Goal: Task Accomplishment & Management: Use online tool/utility

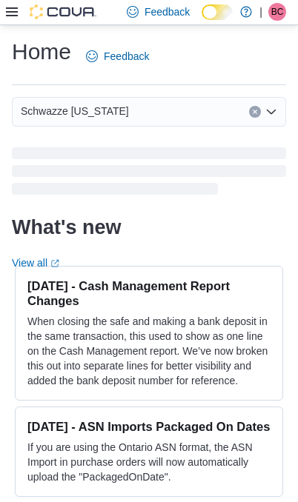
click at [15, 16] on icon at bounding box center [12, 12] width 12 height 12
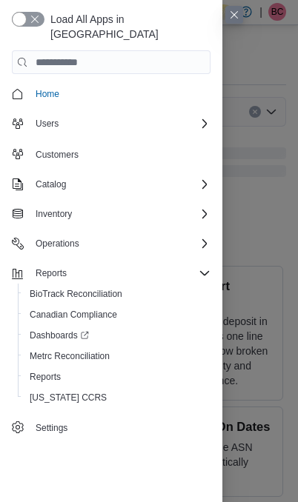
click at [63, 368] on link "Reports" at bounding box center [45, 377] width 43 height 18
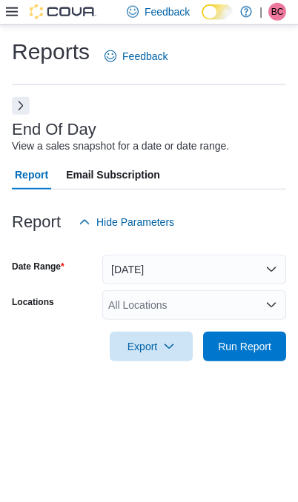
scroll to position [33, 0]
click at [216, 290] on div "All Locations" at bounding box center [194, 305] width 184 height 30
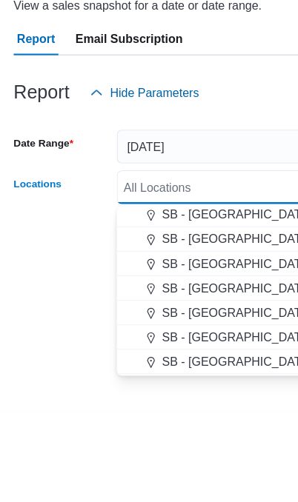
scroll to position [330, 0]
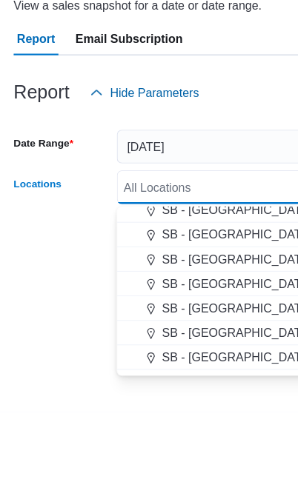
click at [196, 382] on span "SB - Glendale" at bounding box center [206, 389] width 131 height 15
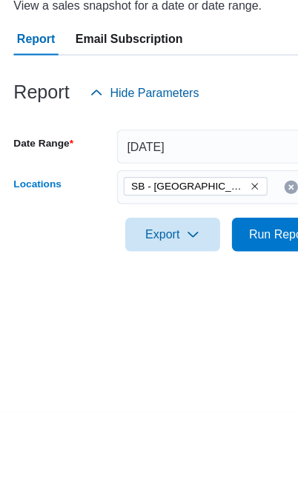
click at [53, 214] on div "Reports Feedback End Of Day View a sales snapshot for a date or date range. Rep…" at bounding box center [149, 208] width 298 height 366
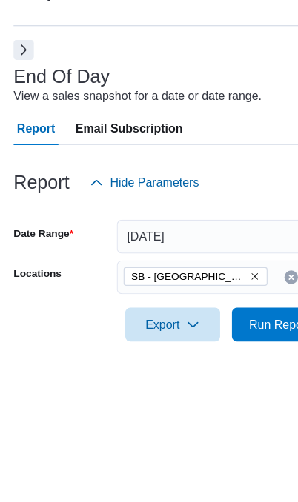
scroll to position [61, 0]
click at [225, 339] on span "Run Report" at bounding box center [244, 346] width 53 height 15
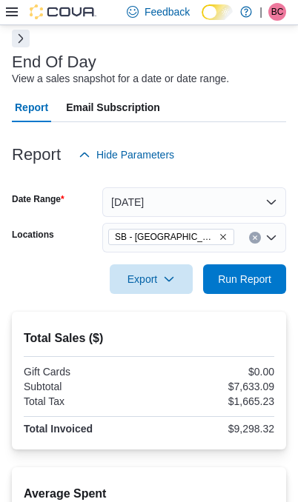
scroll to position [54, 0]
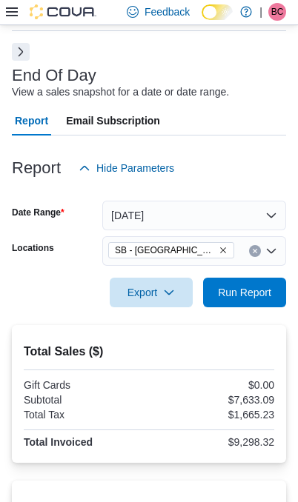
click at [256, 300] on span "Run Report" at bounding box center [244, 292] width 53 height 15
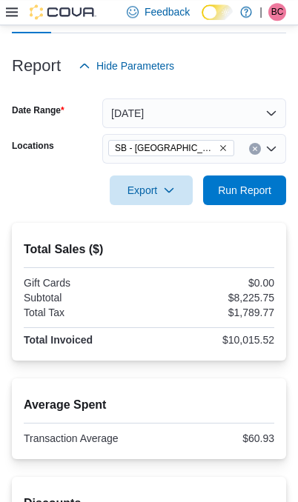
scroll to position [156, 0]
click at [219, 150] on icon "Remove SB - Glendale from selection in this group" at bounding box center [223, 148] width 9 height 9
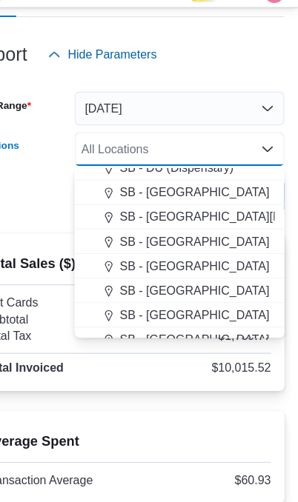
scroll to position [310, 0]
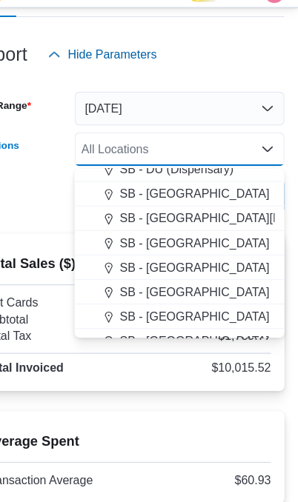
click at [206, 181] on div "SB - Federal Heights" at bounding box center [194, 188] width 166 height 15
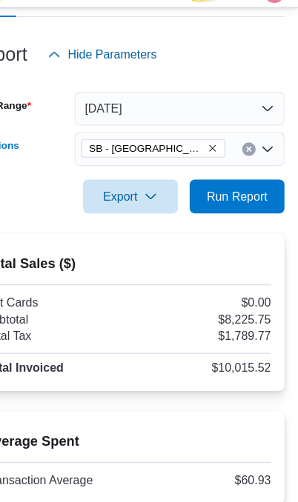
click at [37, 205] on div at bounding box center [149, 214] width 274 height 18
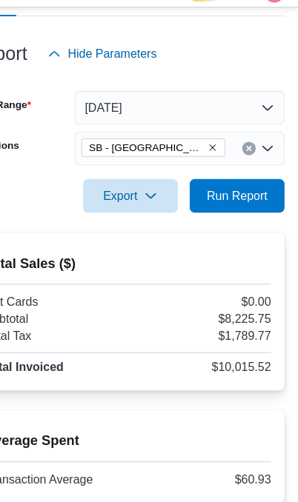
click at [221, 183] on span "Run Report" at bounding box center [244, 190] width 53 height 15
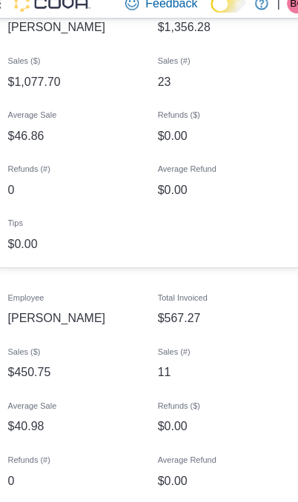
scroll to position [2052, 0]
